Goal: Find specific page/section: Find specific page/section

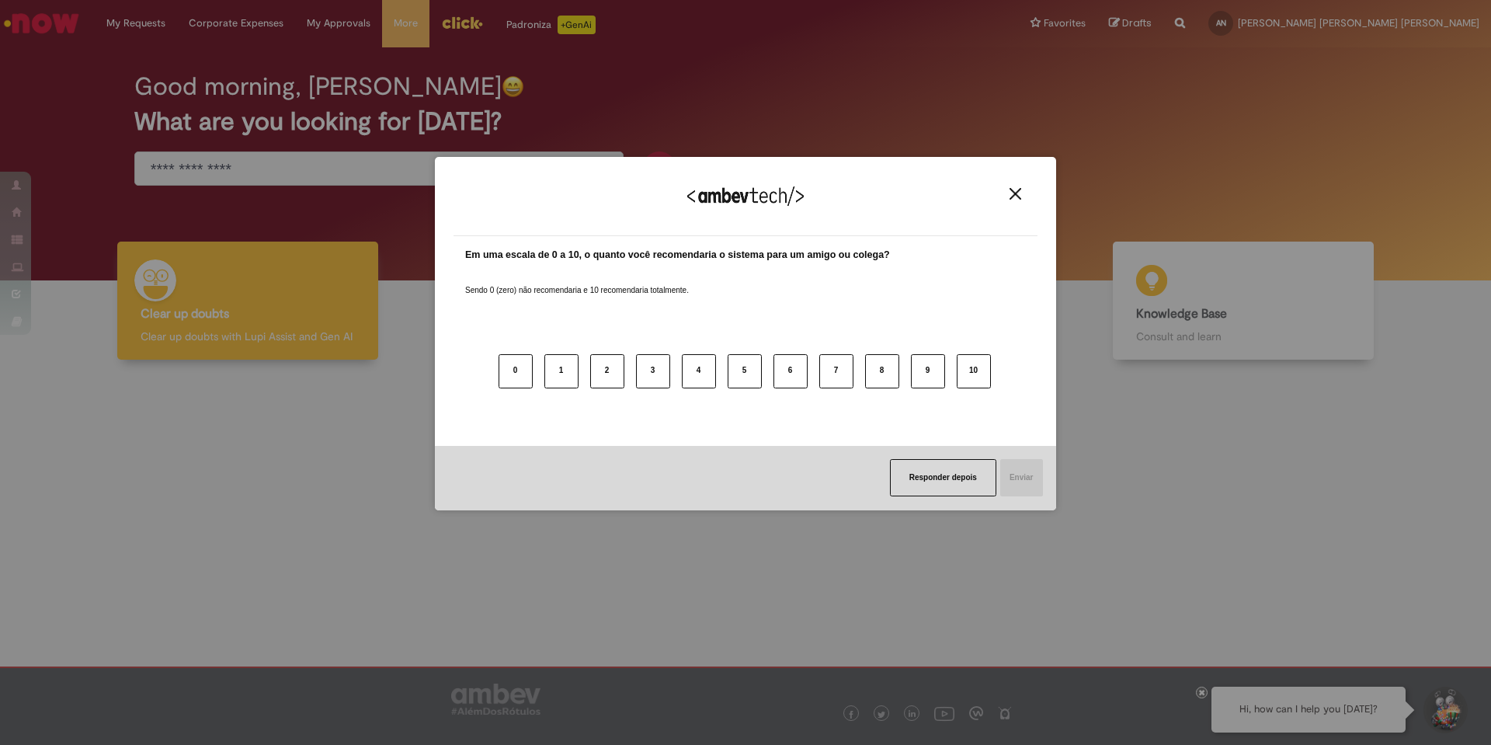
click at [1009, 192] on button "Close" at bounding box center [1015, 193] width 21 height 13
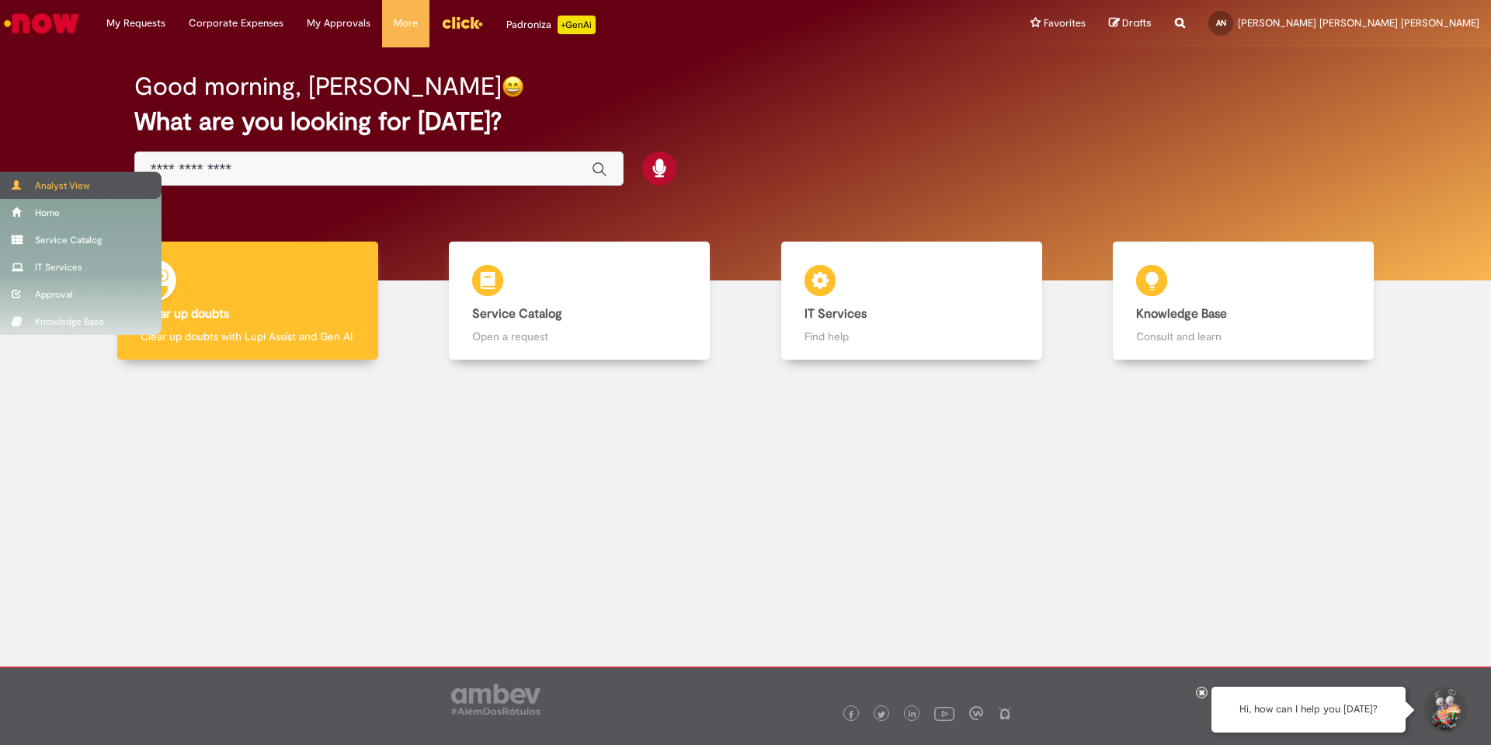
click at [18, 185] on span at bounding box center [18, 184] width 12 height 9
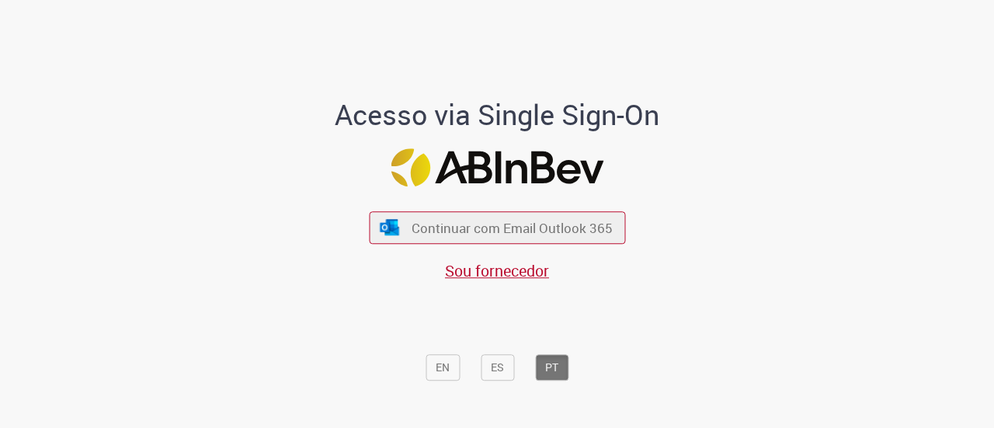
click at [502, 231] on span "Continuar com Email Outlook 365" at bounding box center [512, 228] width 201 height 18
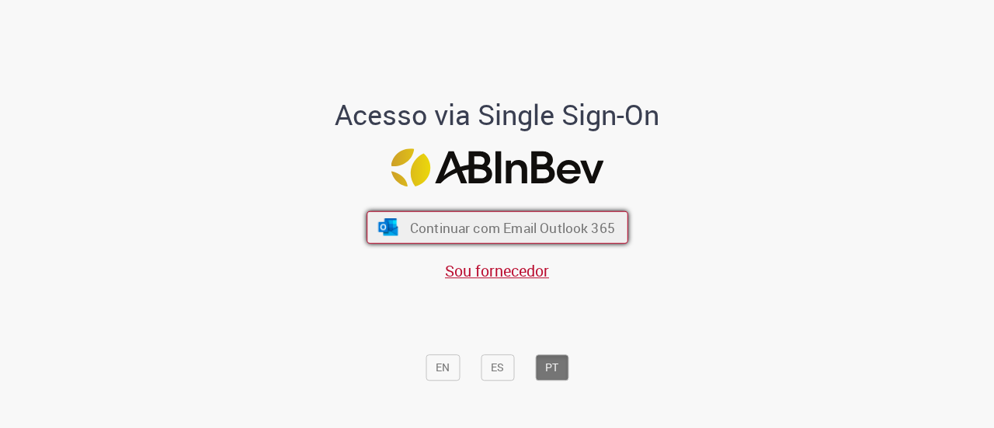
click at [464, 229] on span "Continuar com Email Outlook 365" at bounding box center [511, 227] width 205 height 18
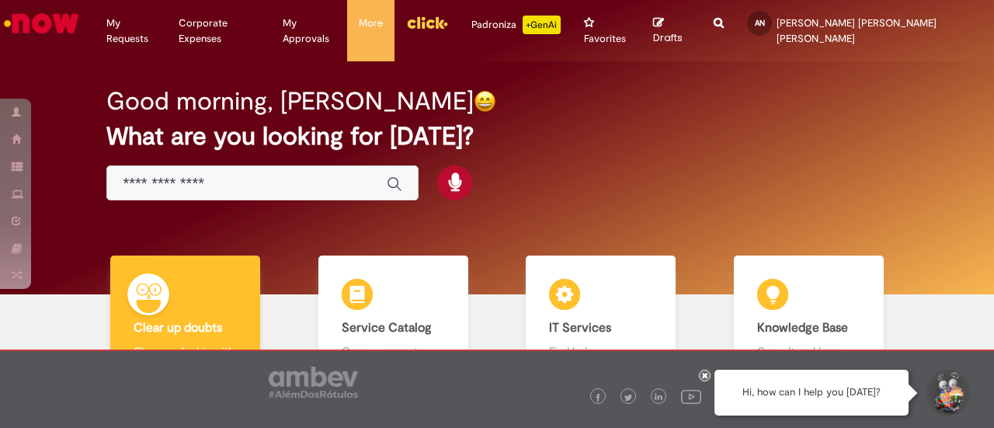
click at [724, 16] on icon "Search from all sources" at bounding box center [719, 14] width 10 height 28
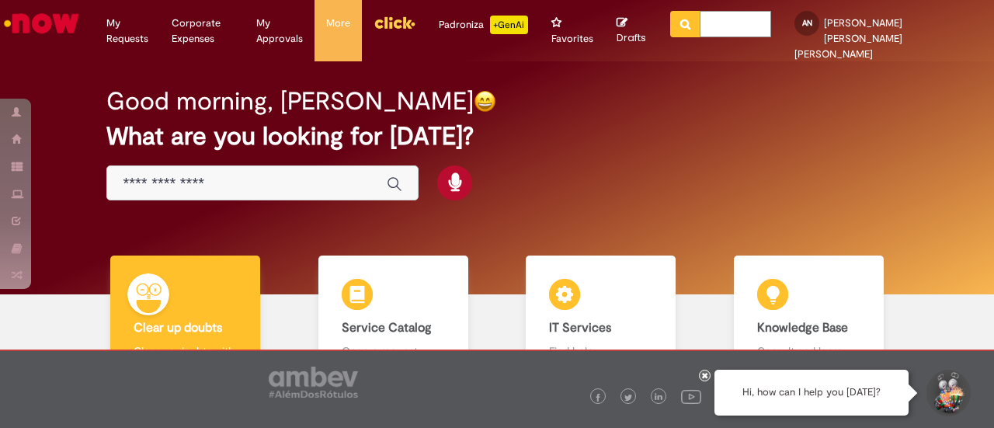
click at [771, 24] on input "text" at bounding box center [735, 24] width 71 height 26
click at [771, 27] on input "text" at bounding box center [735, 24] width 71 height 26
type input "*"
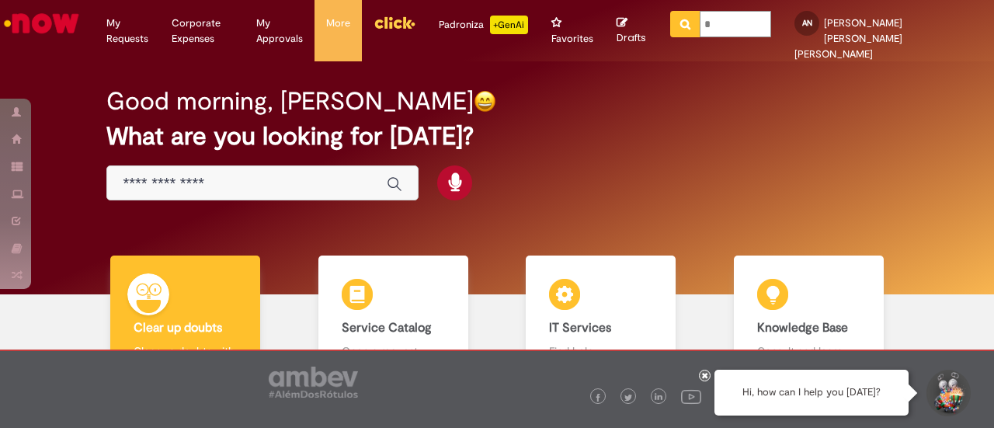
click at [771, 23] on input "*" at bounding box center [735, 24] width 71 height 26
click at [771, 26] on input "*" at bounding box center [735, 24] width 71 height 26
paste input "*********"
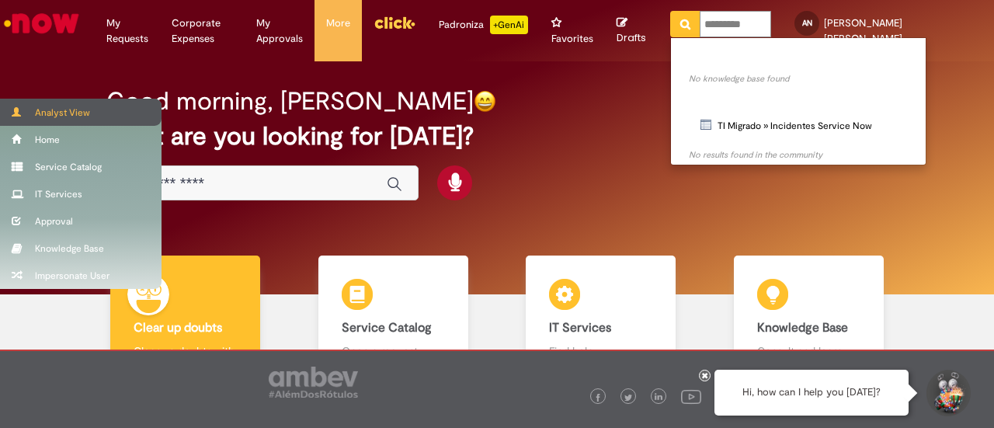
type input "*********"
click at [25, 121] on div "Analyst View" at bounding box center [81, 112] width 162 height 27
